Goal: Information Seeking & Learning: Learn about a topic

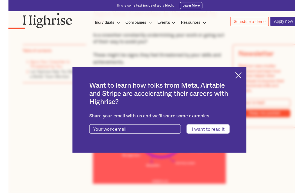
scroll to position [457, 0]
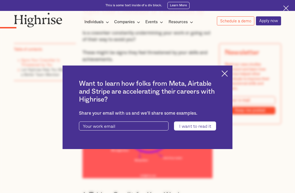
click at [227, 77] on img at bounding box center [224, 73] width 6 height 6
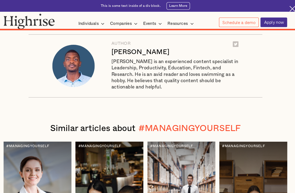
scroll to position [4008, 0]
click at [47, 133] on div at bounding box center [46, 187] width 64 height 108
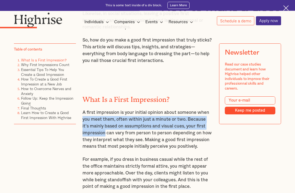
scroll to position [584, 0]
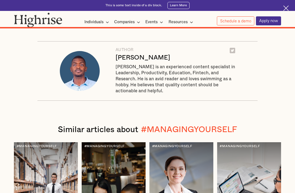
scroll to position [3279, 0]
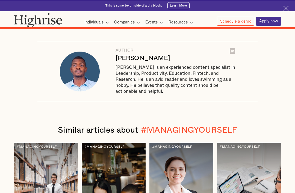
click at [248, 142] on div at bounding box center [249, 196] width 64 height 108
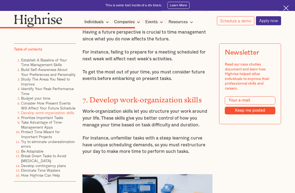
scroll to position [1315, 0]
click at [235, 146] on div "Newsletter Read our case studies document and learn how Highrise helped other i…" at bounding box center [250, 97] width 62 height 109
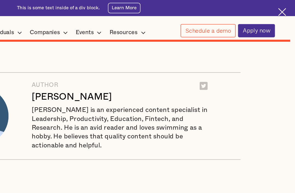
scroll to position [2656, 0]
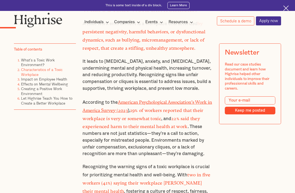
scroll to position [434, 0]
